Goal: Transaction & Acquisition: Purchase product/service

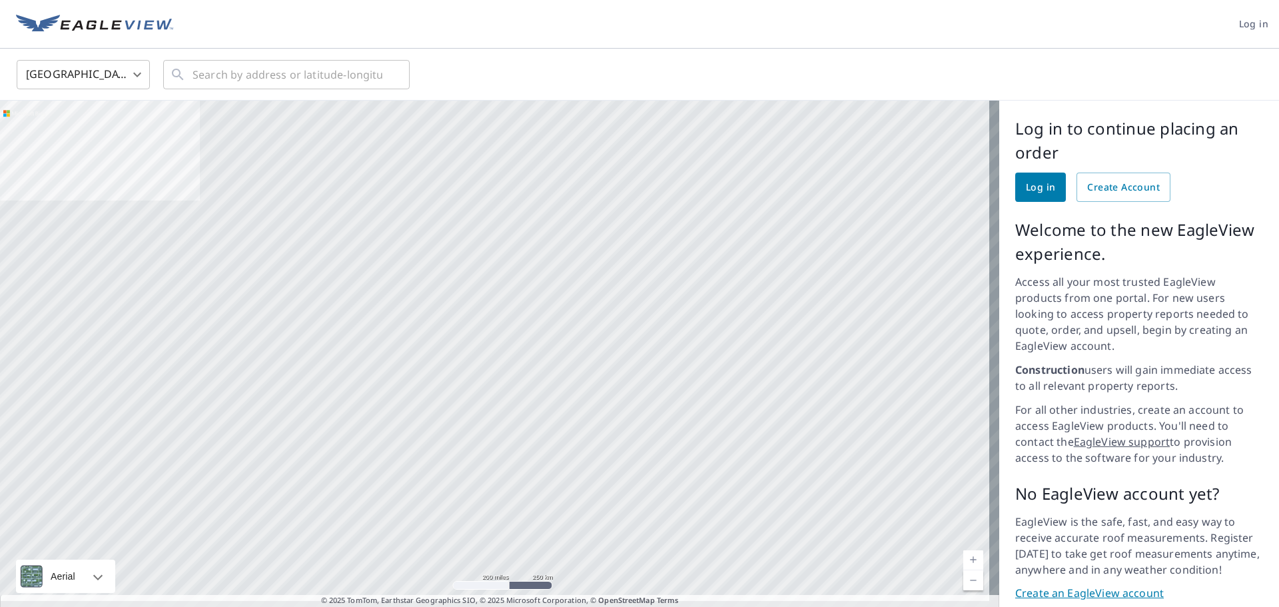
click at [100, 81] on body "Log in United States US ​ ​ Aerial Road A standard road map Aerial A detailed l…" at bounding box center [639, 303] width 1279 height 607
click at [73, 134] on li "[GEOGRAPHIC_DATA]" at bounding box center [83, 135] width 133 height 24
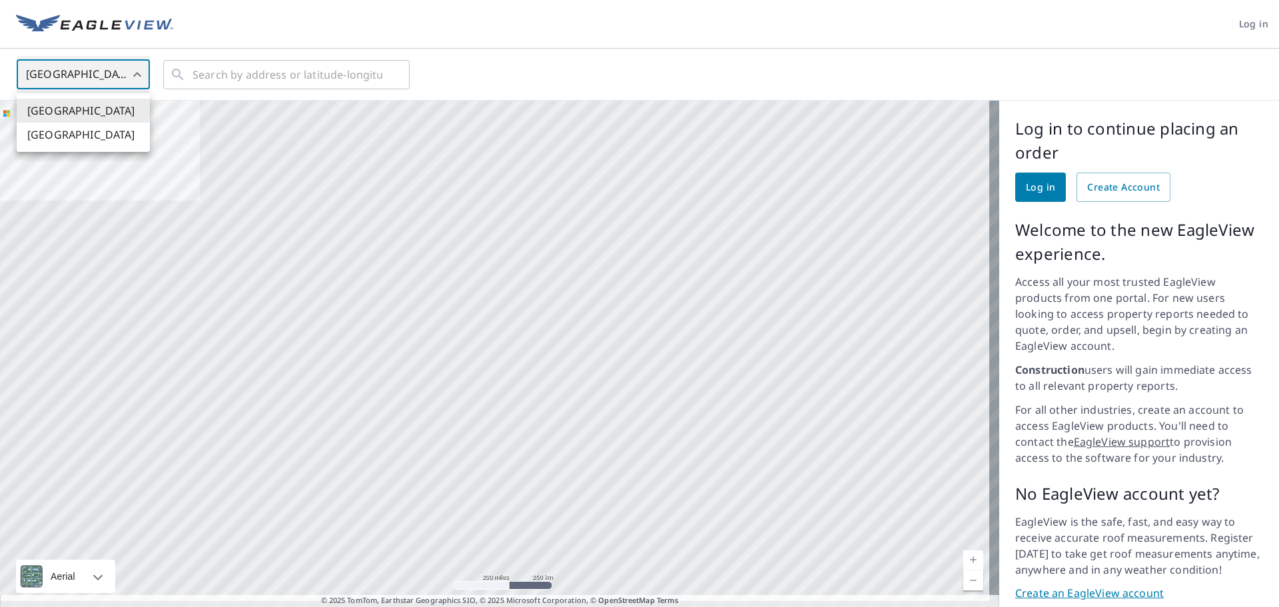
type input "CA"
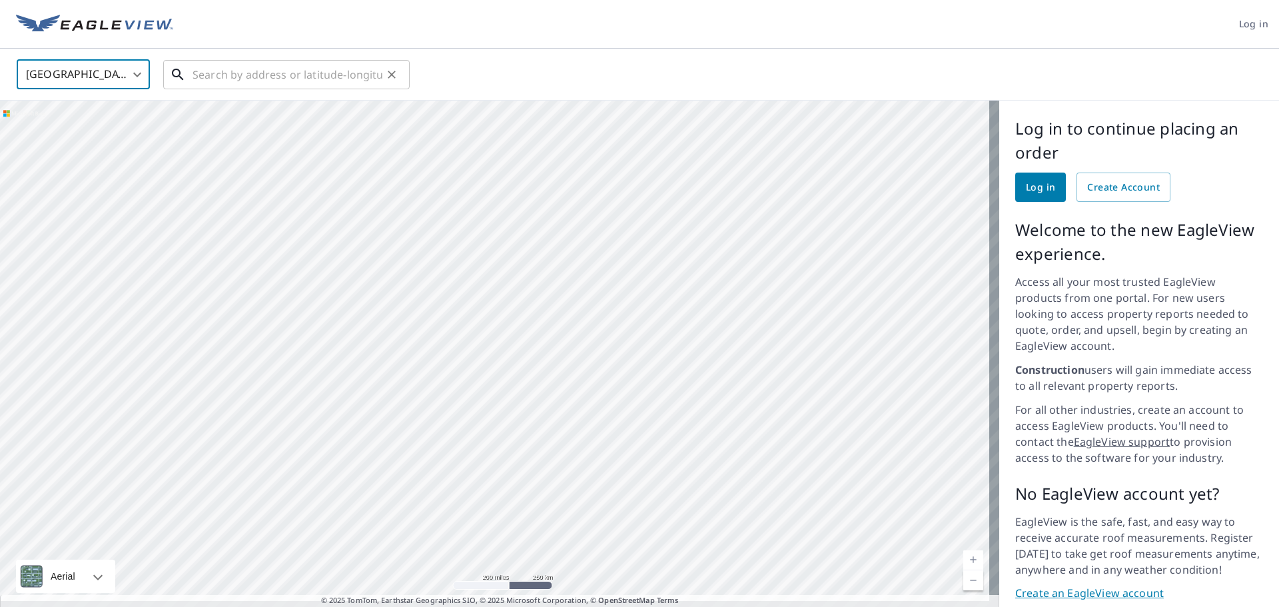
click at [302, 75] on input "text" at bounding box center [287, 74] width 190 height 37
click at [1027, 184] on span "Log in" at bounding box center [1039, 187] width 29 height 17
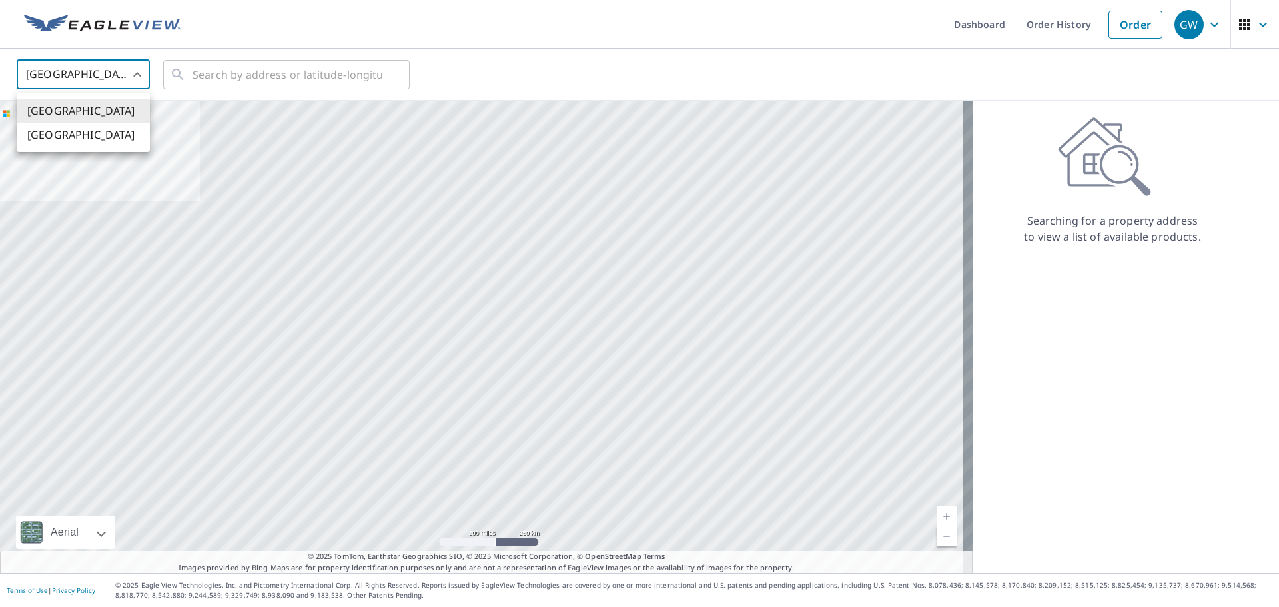
click at [89, 76] on body "GW GW Dashboard Order History Order GW United States US ​ ​ Aerial Road A stand…" at bounding box center [639, 303] width 1279 height 607
click at [51, 136] on li "[GEOGRAPHIC_DATA]" at bounding box center [83, 135] width 133 height 24
type input "CA"
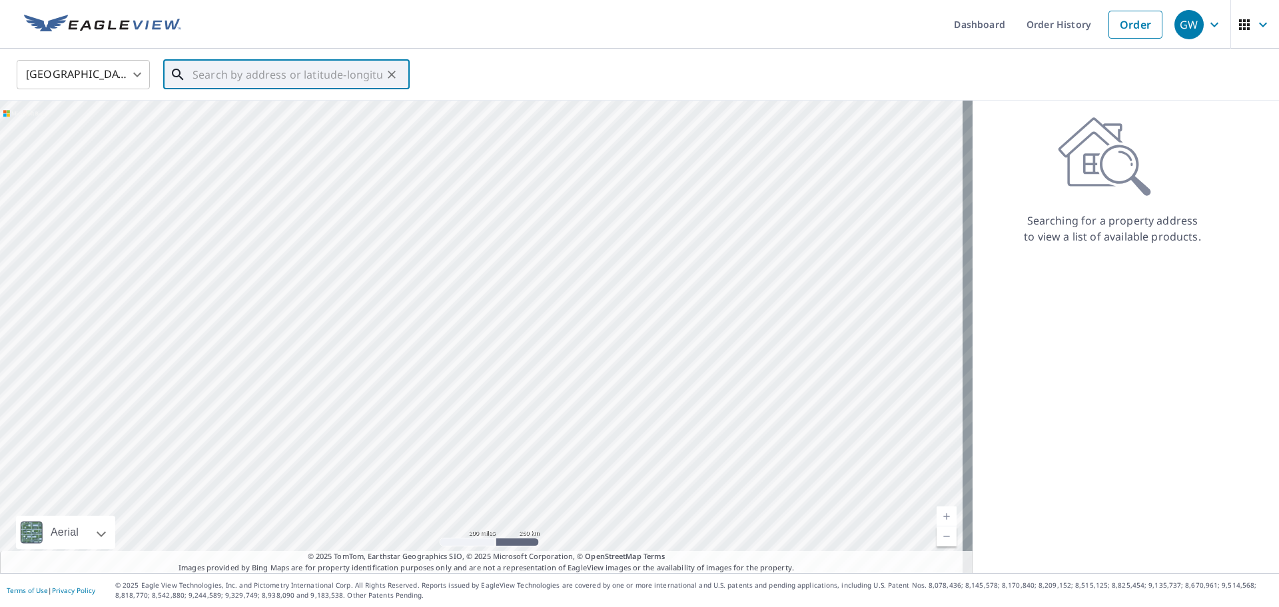
click at [234, 75] on input "text" at bounding box center [287, 74] width 190 height 37
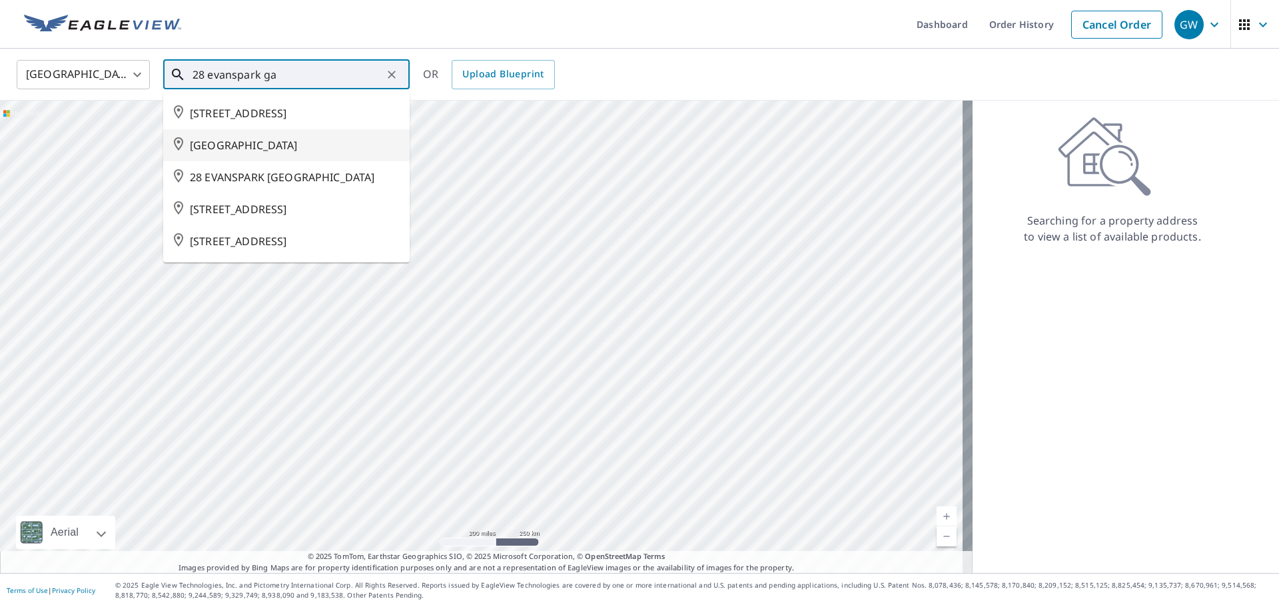
click at [267, 153] on span "[GEOGRAPHIC_DATA]" at bounding box center [294, 145] width 209 height 16
type input "[GEOGRAPHIC_DATA]"
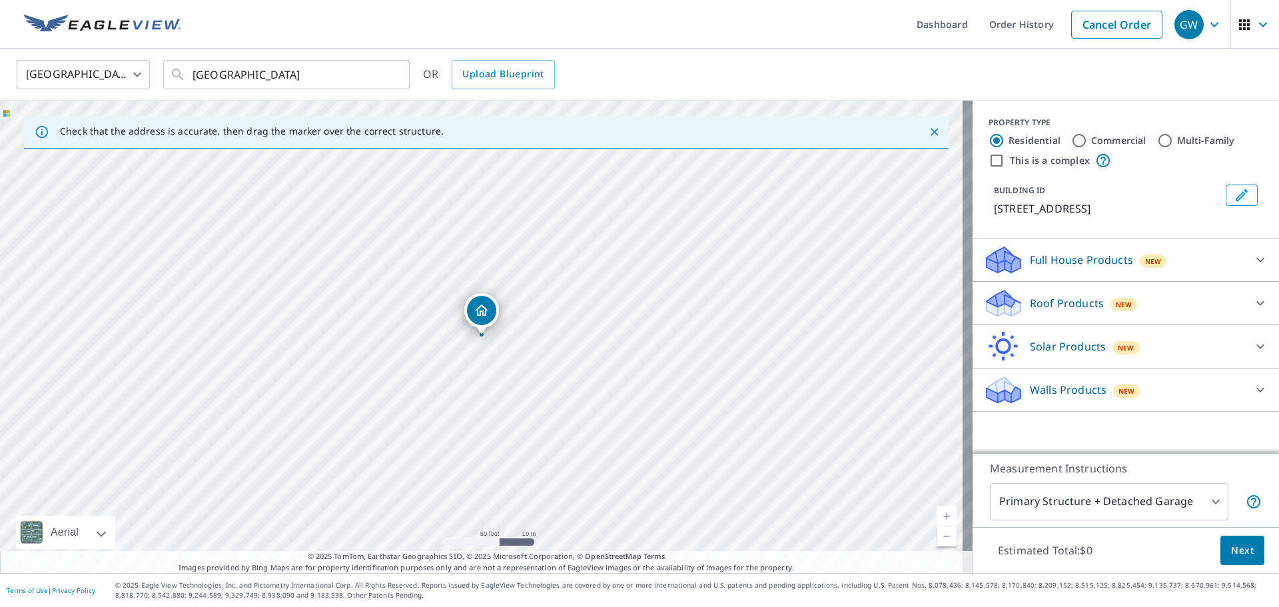
click at [1169, 402] on div "Walls Products New" at bounding box center [1113, 389] width 261 height 31
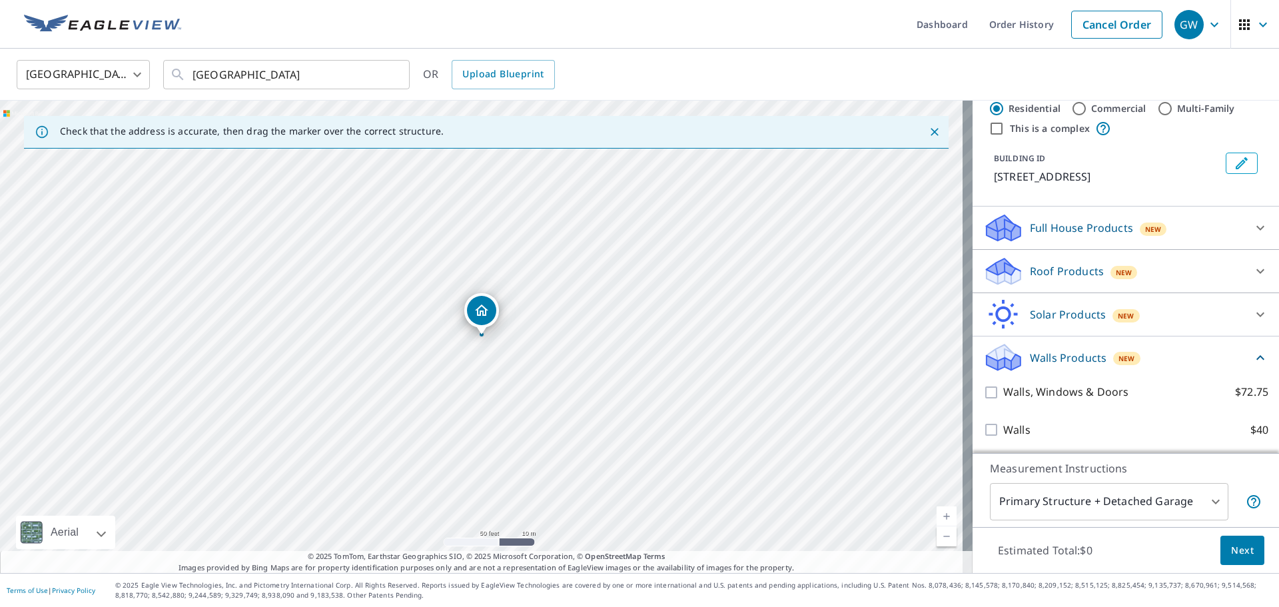
scroll to position [49, 0]
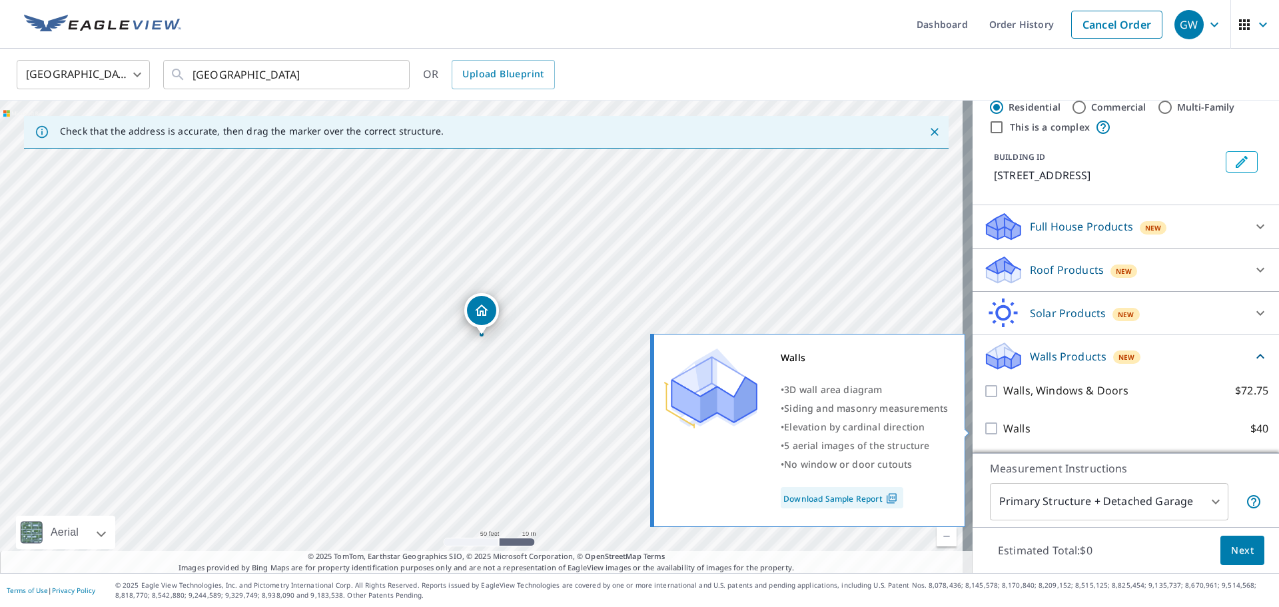
click at [983, 426] on input "Walls $40" at bounding box center [993, 428] width 20 height 16
checkbox input "true"
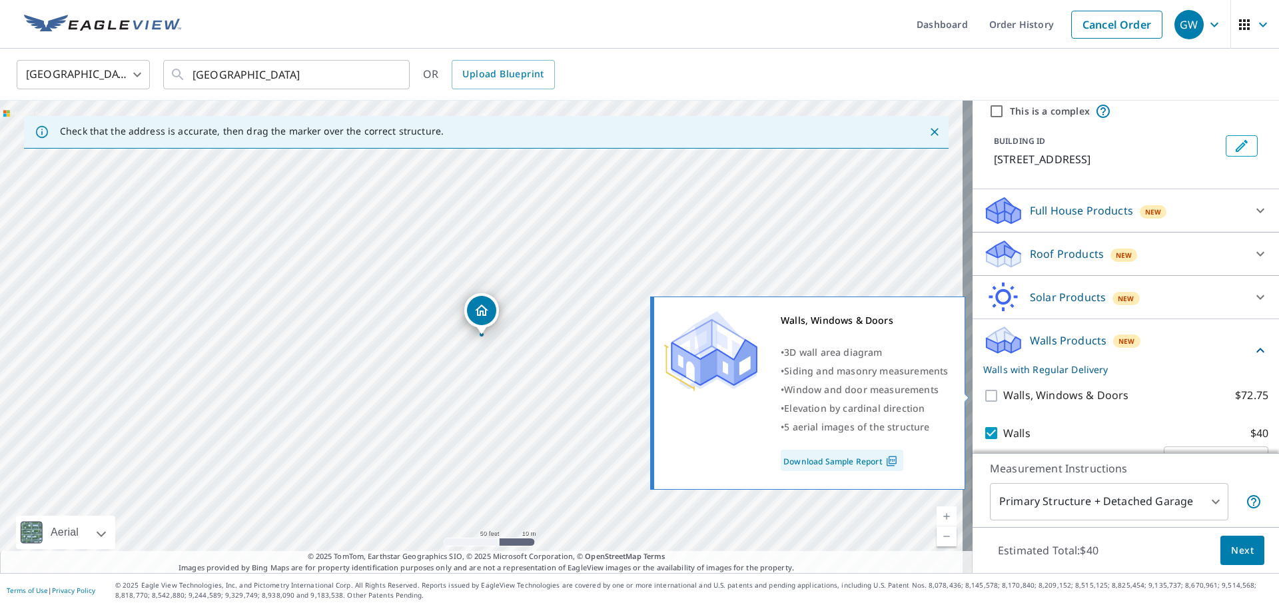
scroll to position [99, 0]
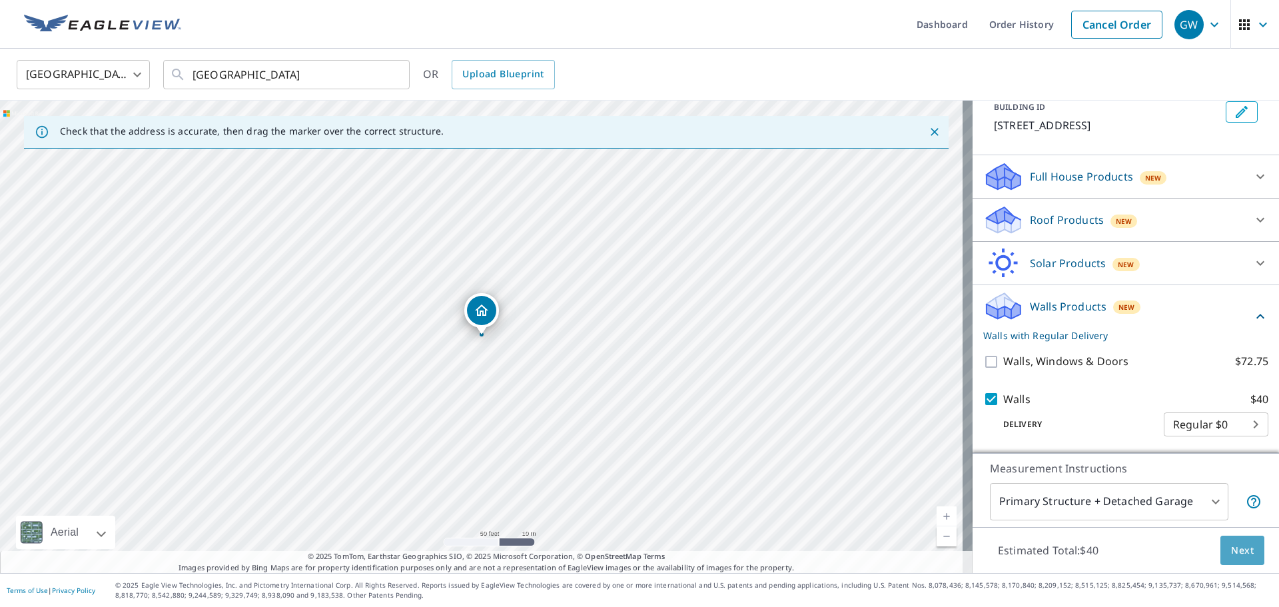
click at [1231, 550] on span "Next" at bounding box center [1242, 550] width 23 height 17
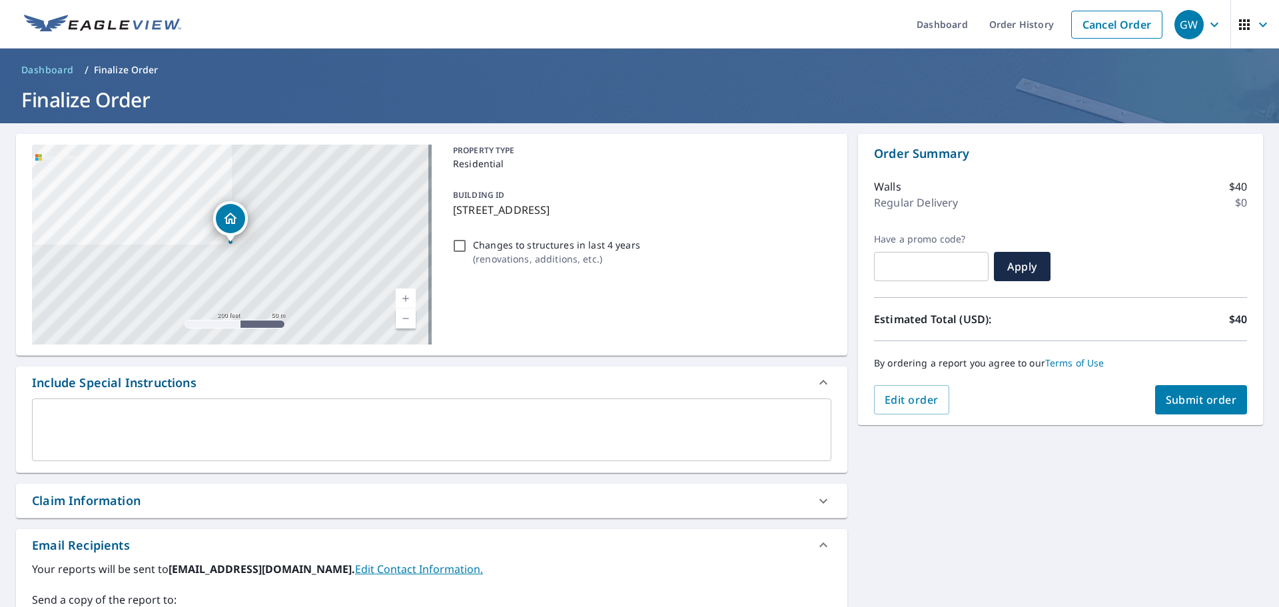
click at [1179, 402] on span "Submit order" at bounding box center [1200, 399] width 71 height 15
